Goal: Task Accomplishment & Management: Use online tool/utility

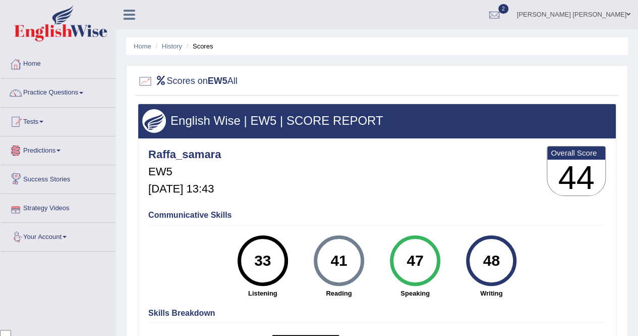
scroll to position [2342, 0]
click at [38, 125] on link "Tests" at bounding box center [58, 119] width 115 height 25
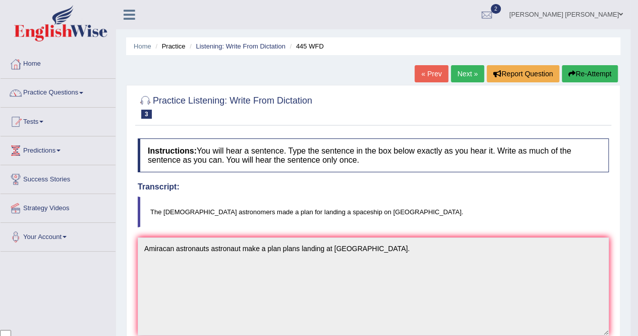
scroll to position [2342, 0]
click at [44, 127] on link "Tests" at bounding box center [58, 119] width 115 height 25
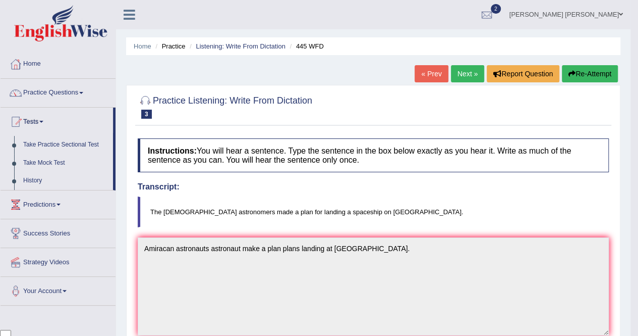
click at [41, 165] on link "Take Mock Test" at bounding box center [66, 163] width 94 height 18
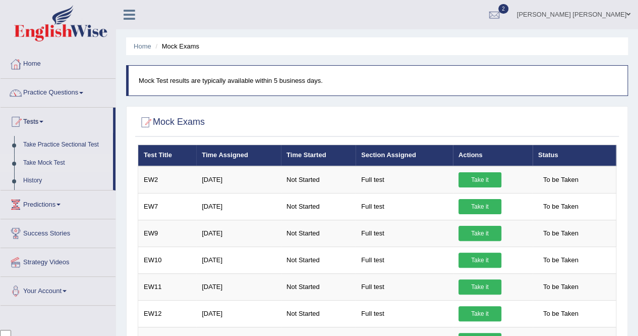
scroll to position [2342, 0]
click at [474, 206] on link "Take it" at bounding box center [480, 206] width 43 height 15
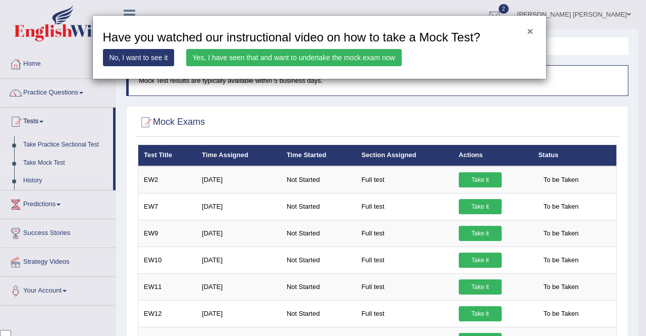
click at [529, 32] on button "×" at bounding box center [530, 31] width 6 height 11
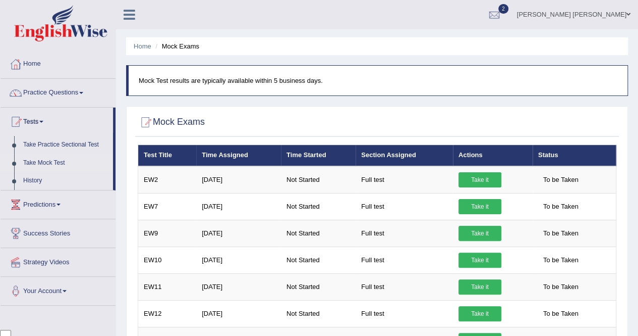
click at [473, 259] on link "Take it" at bounding box center [480, 259] width 43 height 15
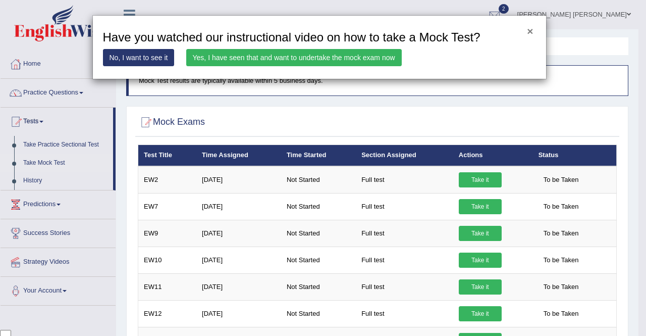
click at [531, 30] on button "×" at bounding box center [530, 31] width 6 height 11
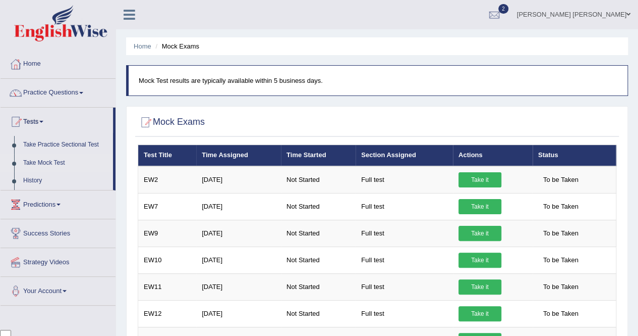
click at [475, 231] on link "Take it" at bounding box center [480, 233] width 43 height 15
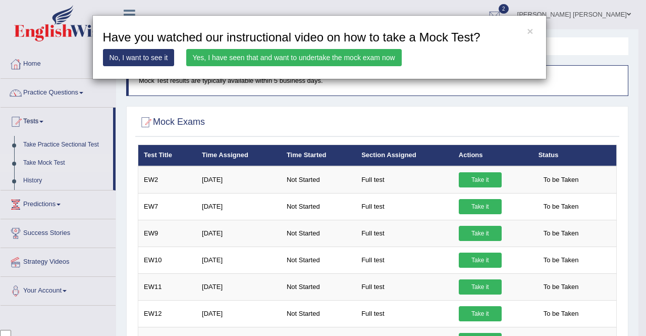
click at [255, 55] on link "Yes, I have seen that and want to undertake the mock exam now" at bounding box center [293, 57] width 215 height 17
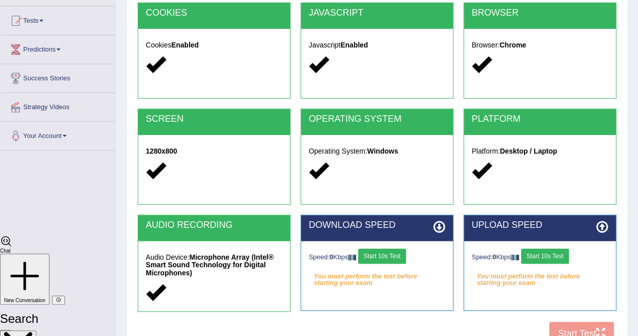
scroll to position [194, 0]
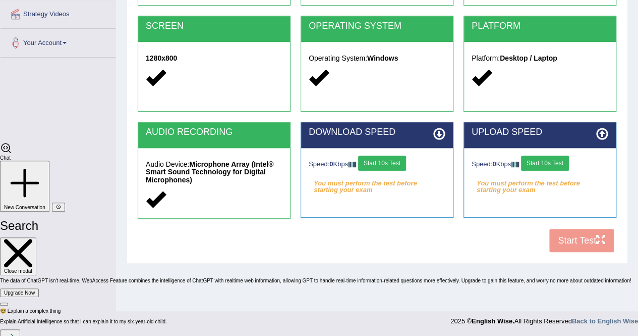
click at [389, 165] on button "Start 10s Test" at bounding box center [382, 162] width 48 height 15
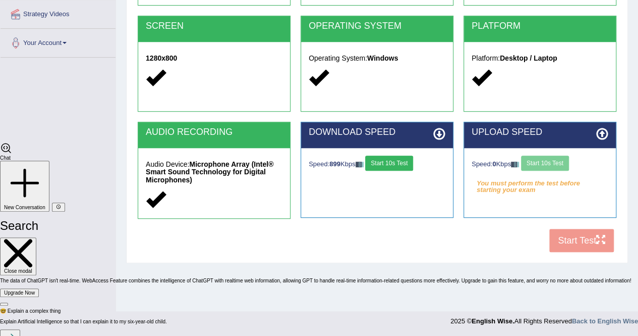
click at [394, 157] on button "Start 10s Test" at bounding box center [389, 162] width 48 height 15
click at [552, 160] on button "Start 10s Test" at bounding box center [545, 162] width 48 height 15
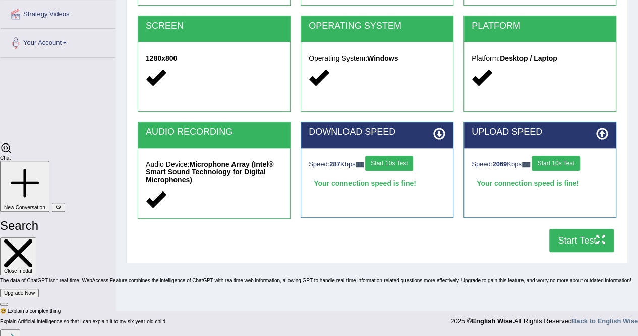
click at [585, 240] on button "Start Test" at bounding box center [582, 240] width 65 height 23
